Goal: Information Seeking & Learning: Learn about a topic

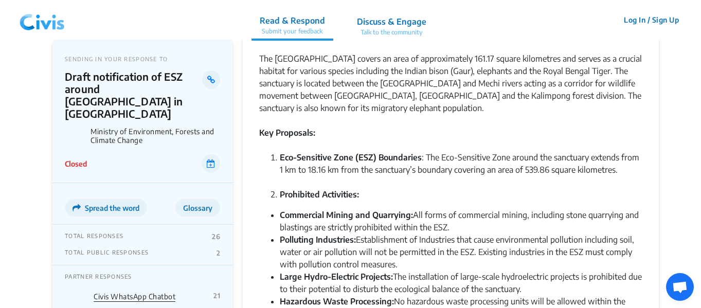
scroll to position [463, 0]
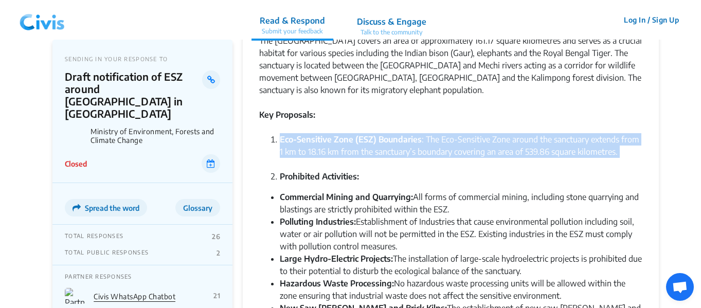
drag, startPoint x: 280, startPoint y: 125, endPoint x: 627, endPoint y: 146, distance: 348.1
click at [627, 146] on li "Eco-Sensitive Zone (ESZ) Boundaries : The Eco-Sensitive Zone around the sanctua…" at bounding box center [461, 151] width 362 height 37
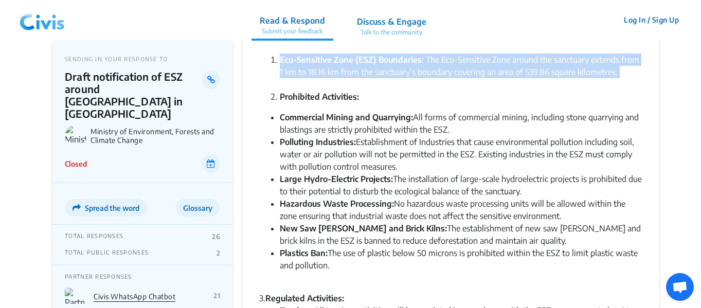
scroll to position [566, 0]
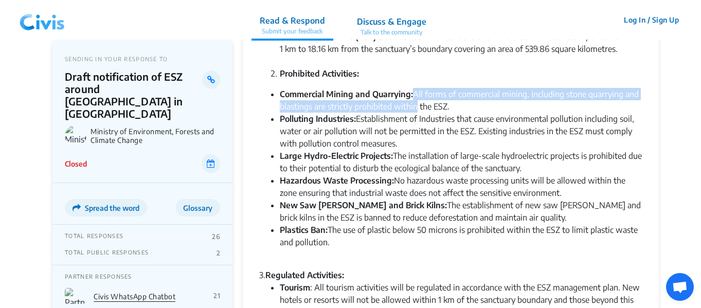
drag, startPoint x: 414, startPoint y: 84, endPoint x: 417, endPoint y: 91, distance: 7.4
click at [417, 91] on li "Commercial Mining and Quarrying: All forms of commercial mining, including ston…" at bounding box center [461, 100] width 362 height 25
drag, startPoint x: 361, startPoint y: 105, endPoint x: 520, endPoint y: 134, distance: 162.0
click at [520, 134] on li "Polluting Industries: Establishment of Industries that cause environmental poll…" at bounding box center [461, 131] width 362 height 37
drag, startPoint x: 394, startPoint y: 144, endPoint x: 543, endPoint y: 153, distance: 148.8
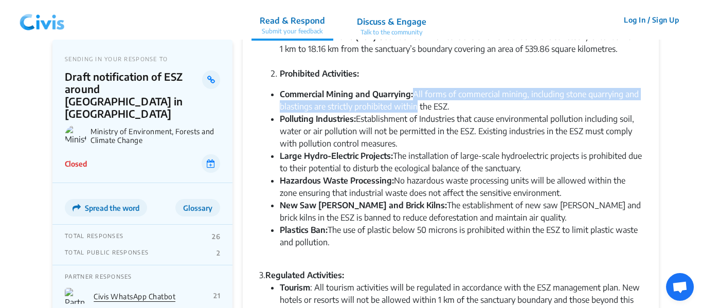
click at [543, 153] on li "Large Hydro-Electric Projects: The installation of large-scale hydroelectric pr…" at bounding box center [461, 162] width 362 height 25
drag, startPoint x: 396, startPoint y: 168, endPoint x: 572, endPoint y: 181, distance: 176.9
click at [572, 181] on li "Hazardous Waste Processing: No hazardous waste processing units will be allowed…" at bounding box center [461, 186] width 362 height 25
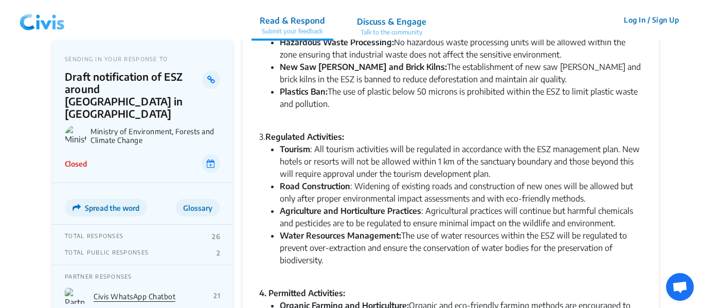
scroll to position [720, 0]
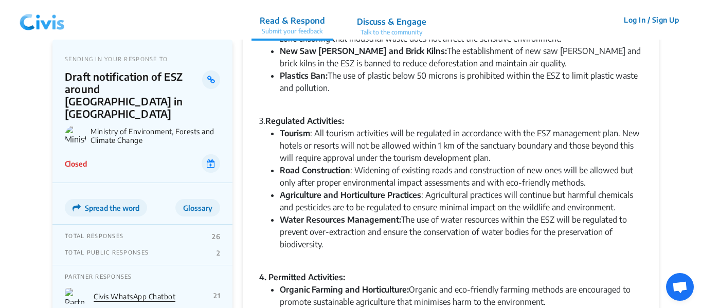
drag, startPoint x: 317, startPoint y: 118, endPoint x: 487, endPoint y: 226, distance: 201.1
click at [487, 226] on ul "Tourism : All tourism activities will be regulated in accordance with the ESZ m…" at bounding box center [450, 195] width 383 height 136
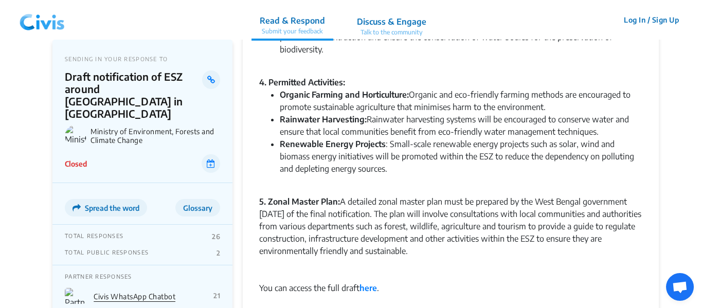
scroll to position [925, 0]
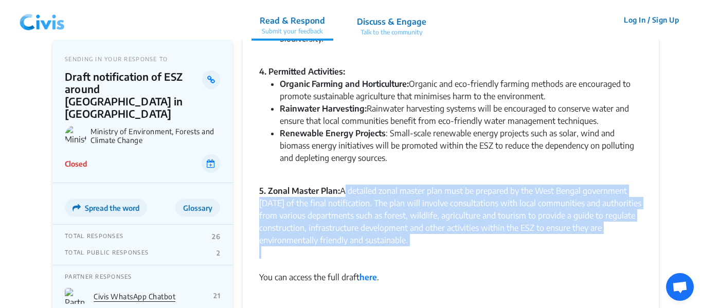
drag, startPoint x: 341, startPoint y: 180, endPoint x: 482, endPoint y: 234, distance: 150.9
click at [482, 234] on div "Please find the Bengali Summary below the english summary: The Ministry of Envi…" at bounding box center [450, 269] width 383 height 2214
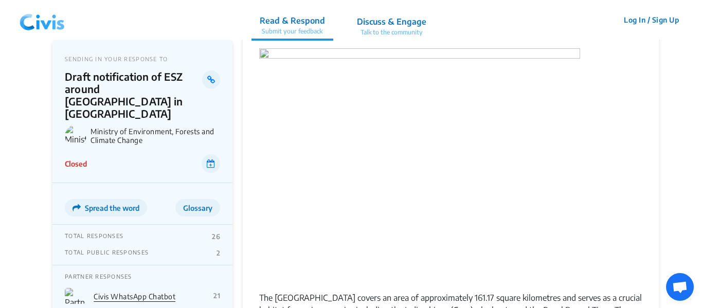
scroll to position [0, 0]
